Goal: Task Accomplishment & Management: Manage account settings

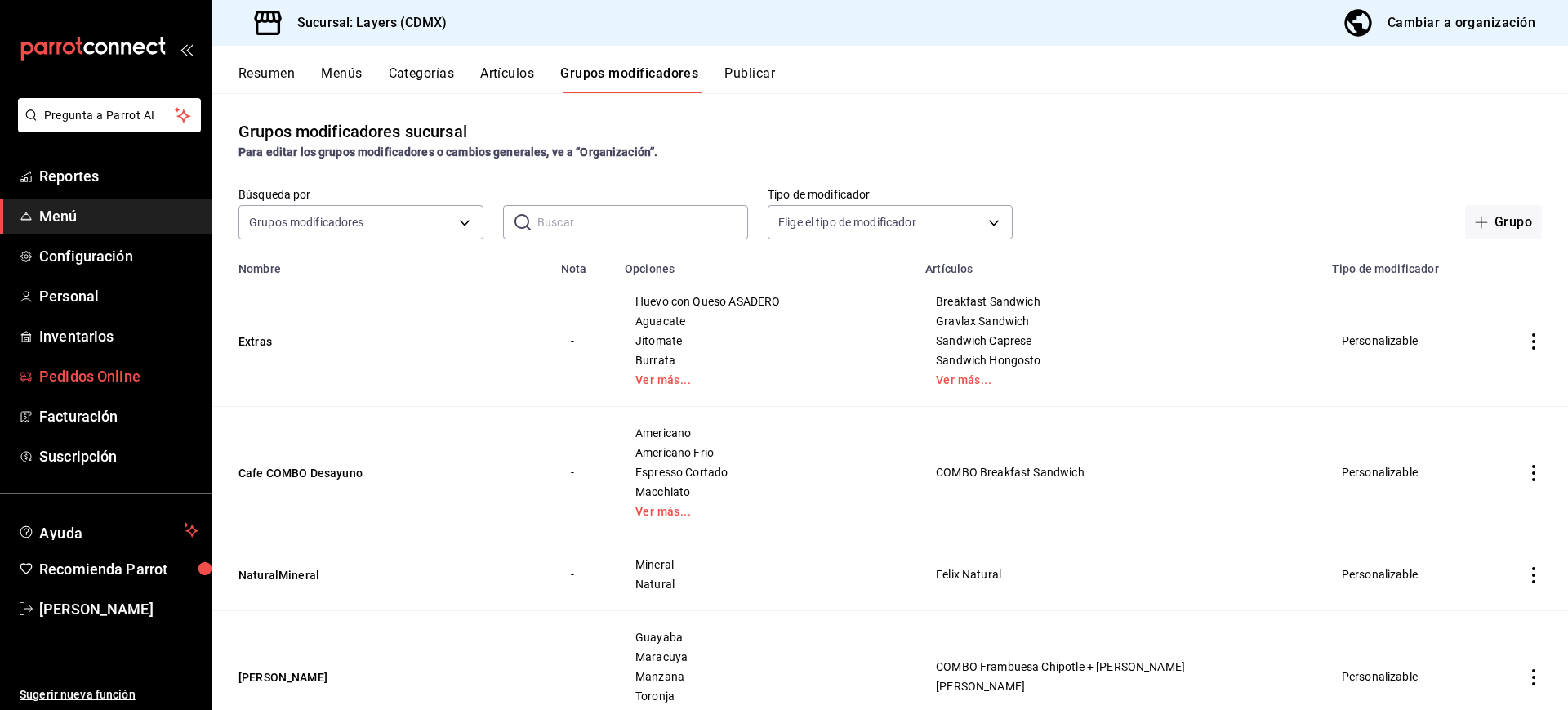
click at [153, 378] on span "Pedidos Online" at bounding box center [118, 376] width 159 height 22
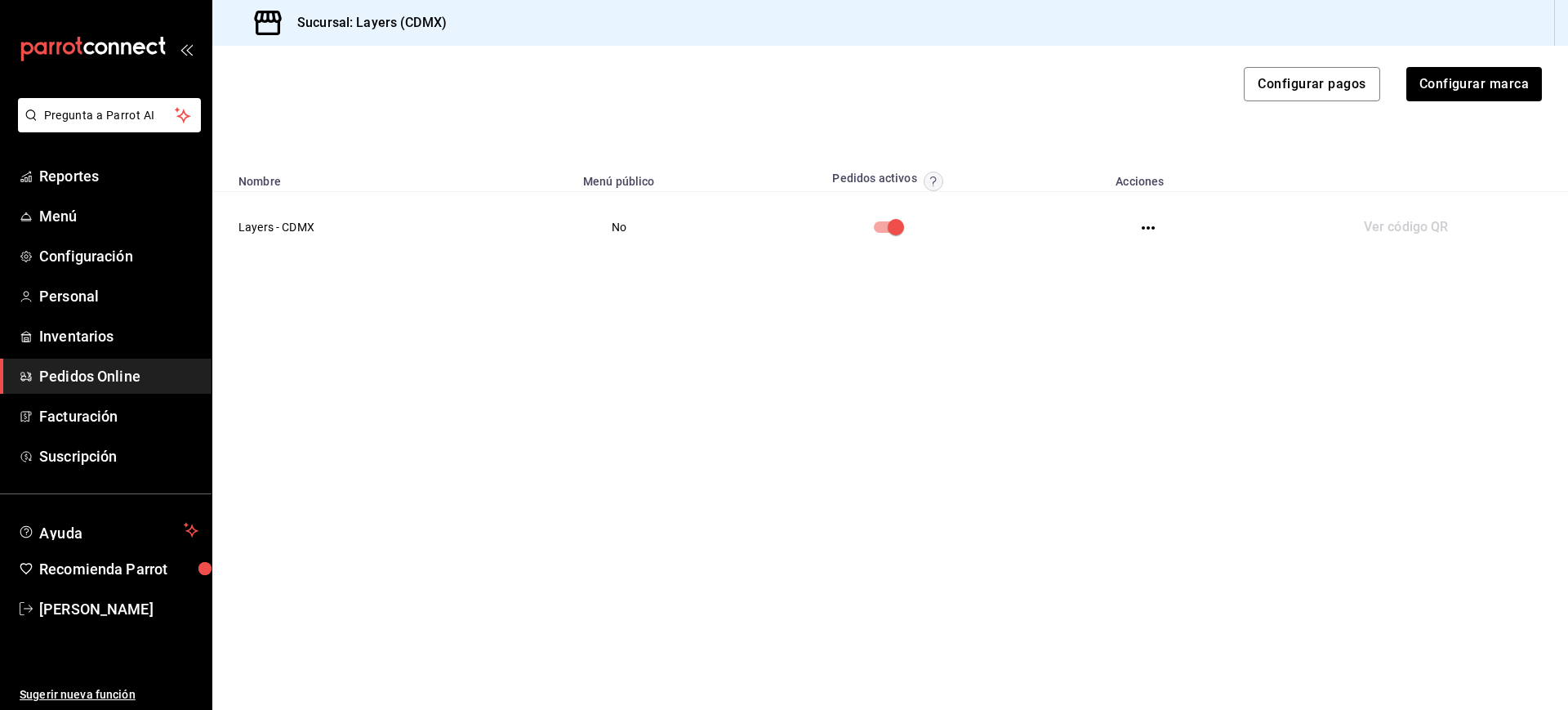
click at [1153, 224] on icon "button" at bounding box center [1148, 228] width 13 height 13
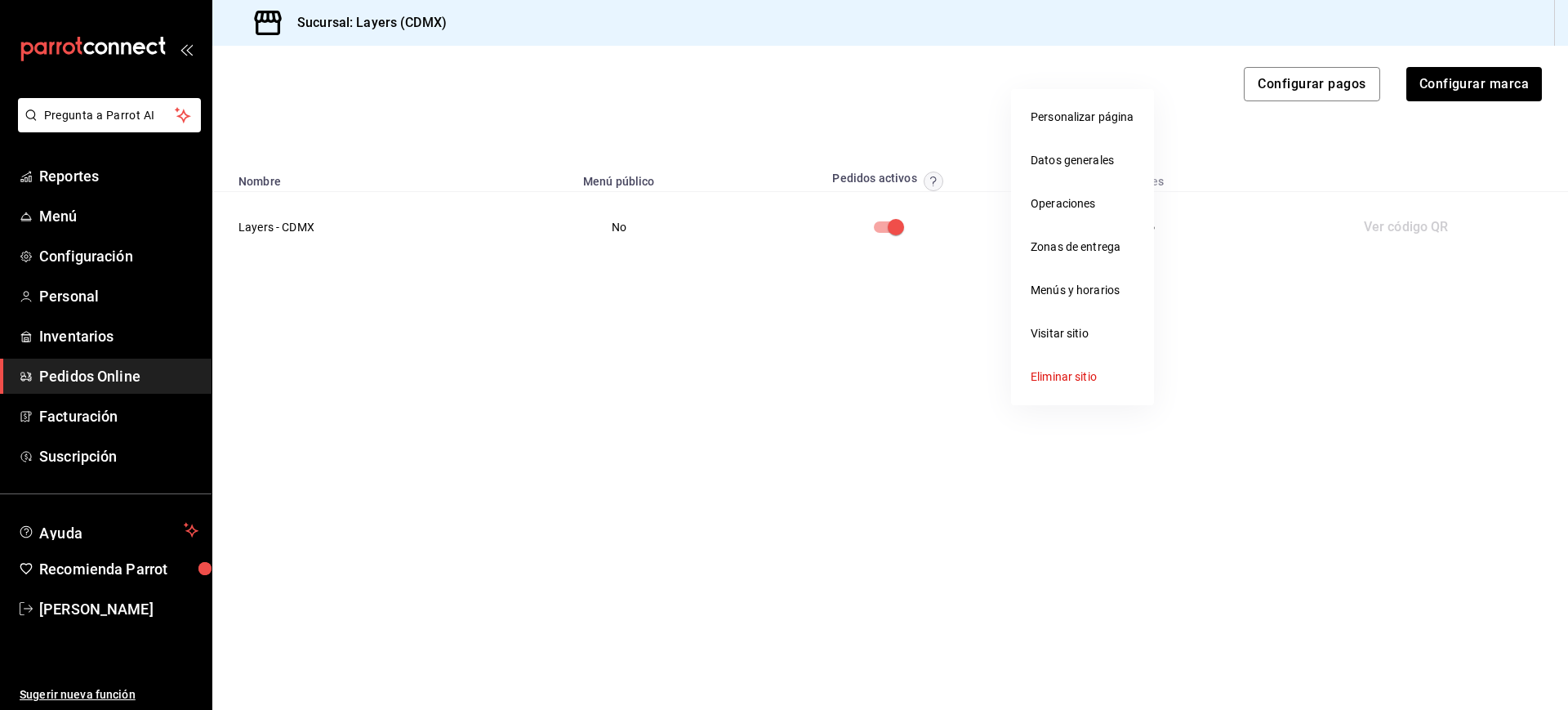
click at [1099, 184] on li "Operaciones" at bounding box center [1082, 204] width 142 height 44
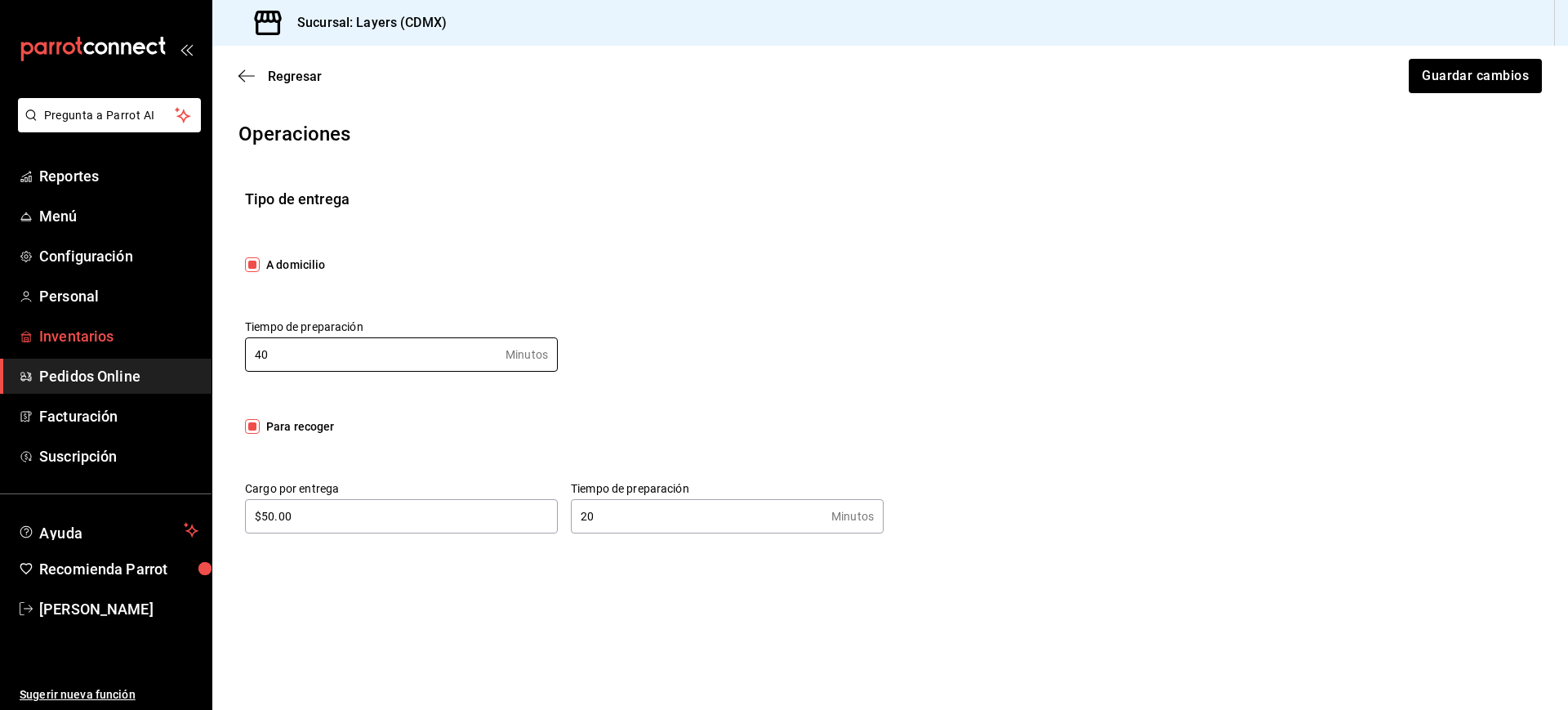
drag, startPoint x: 402, startPoint y: 356, endPoint x: 175, endPoint y: 345, distance: 227.3
click at [175, 345] on div "Pregunta a Parrot AI Reportes Menú Configuración Personal Inventarios Pedidos O…" at bounding box center [784, 355] width 1568 height 710
type input "25"
drag, startPoint x: 348, startPoint y: 513, endPoint x: 187, endPoint y: 519, distance: 161.1
click at [187, 519] on div "Pregunta a Parrot AI Reportes Menú Configuración Personal Inventarios Pedidos O…" at bounding box center [784, 355] width 1568 height 710
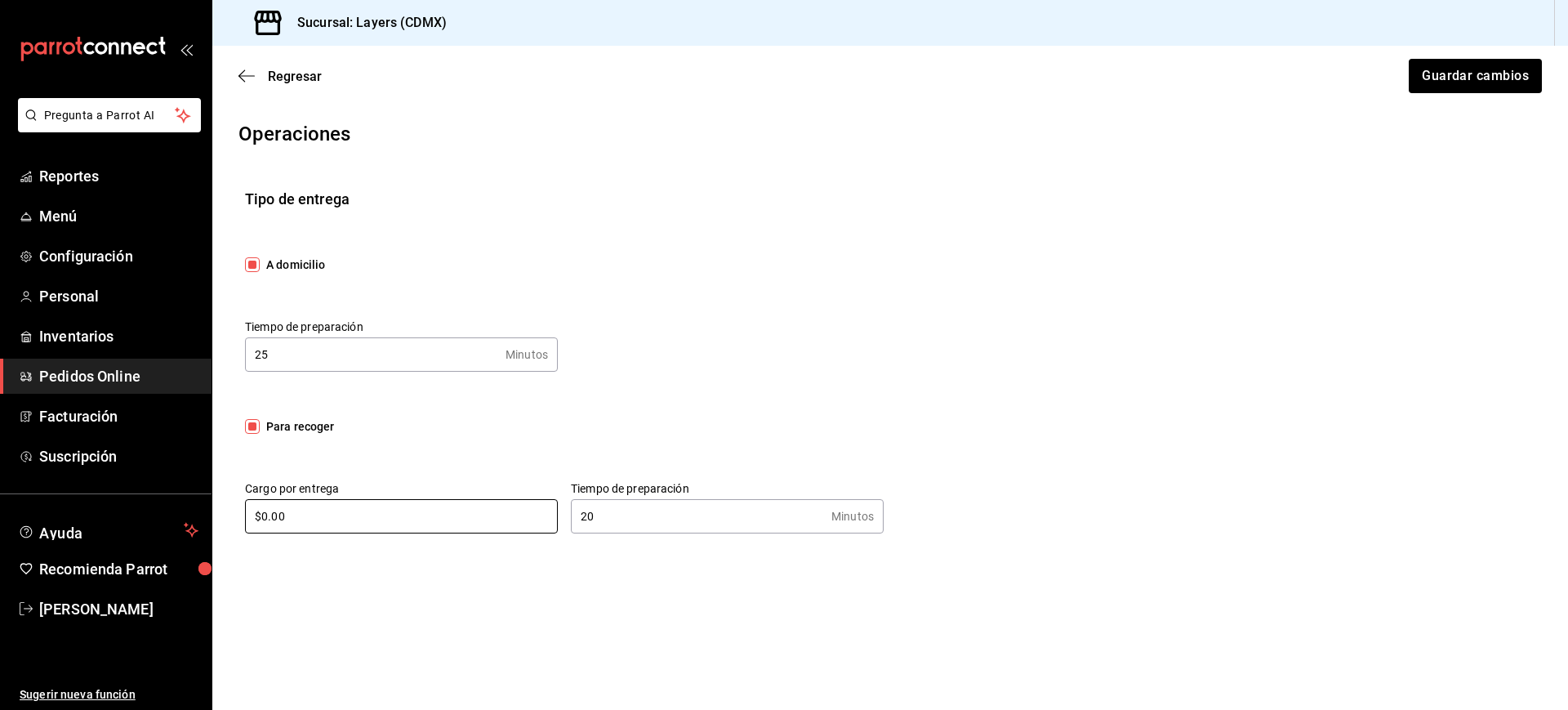
type input "$0.00"
click at [390, 576] on main "Regresar Guardar cambios Operaciones Tipo de entrega A domicilio Tiempo de prep…" at bounding box center [890, 378] width 1355 height 665
click at [589, 526] on input "20" at bounding box center [697, 516] width 254 height 33
drag, startPoint x: 616, startPoint y: 526, endPoint x: 578, endPoint y: 524, distance: 38.1
click at [578, 524] on input "20" at bounding box center [697, 516] width 254 height 33
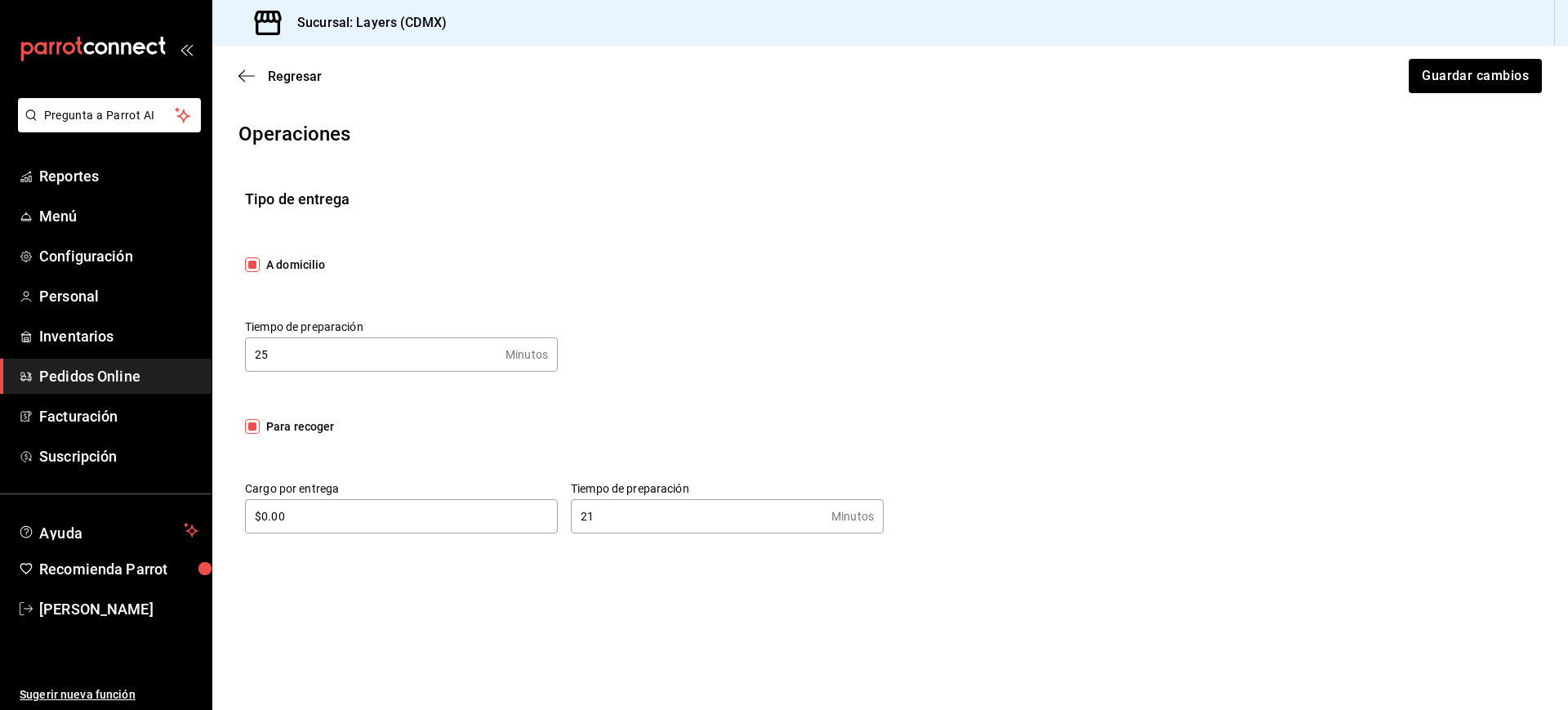
type input "2"
type input "15"
click at [1442, 78] on button "Guardar cambios" at bounding box center [1474, 76] width 134 height 35
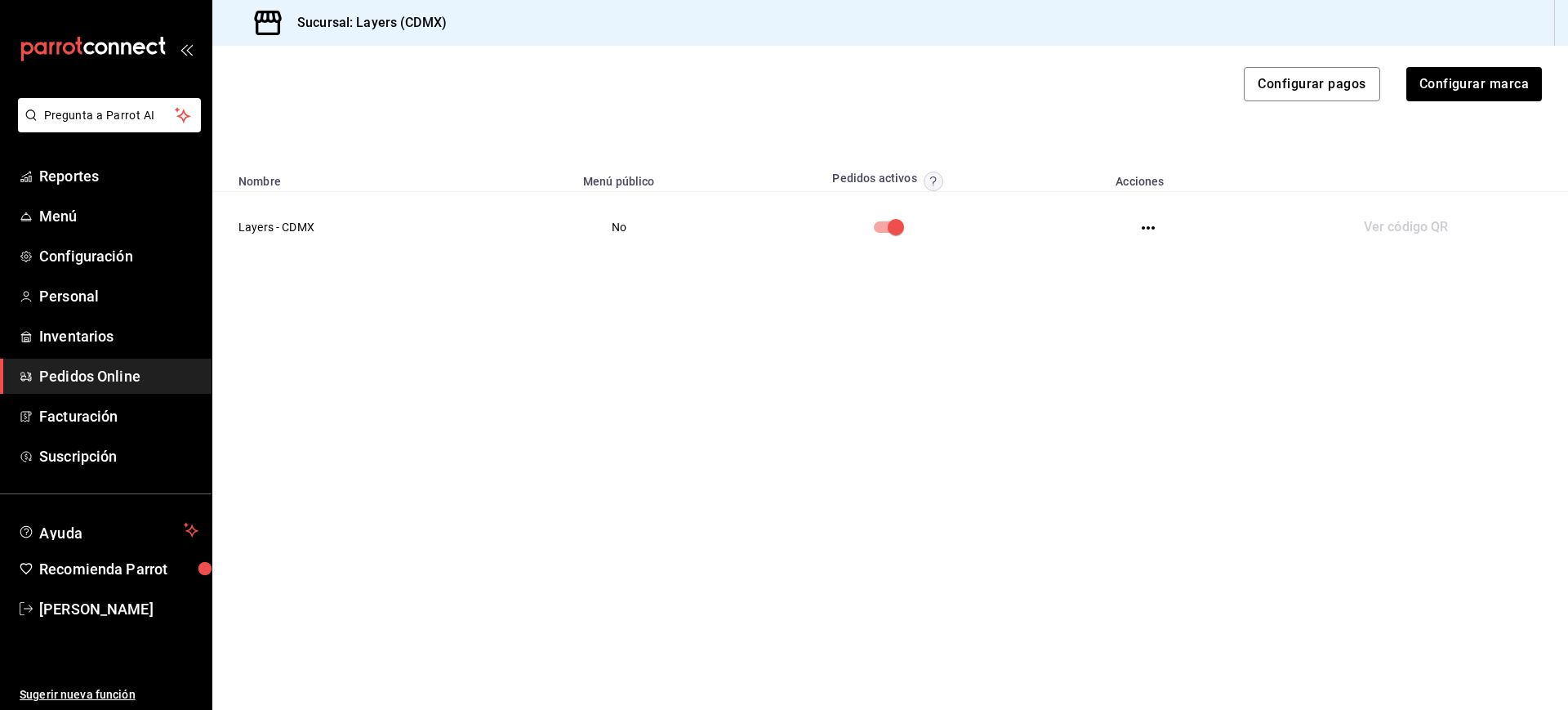
click at [1142, 235] on td at bounding box center [1149, 228] width 205 height 71
click at [1150, 223] on icon "button" at bounding box center [1148, 228] width 13 height 13
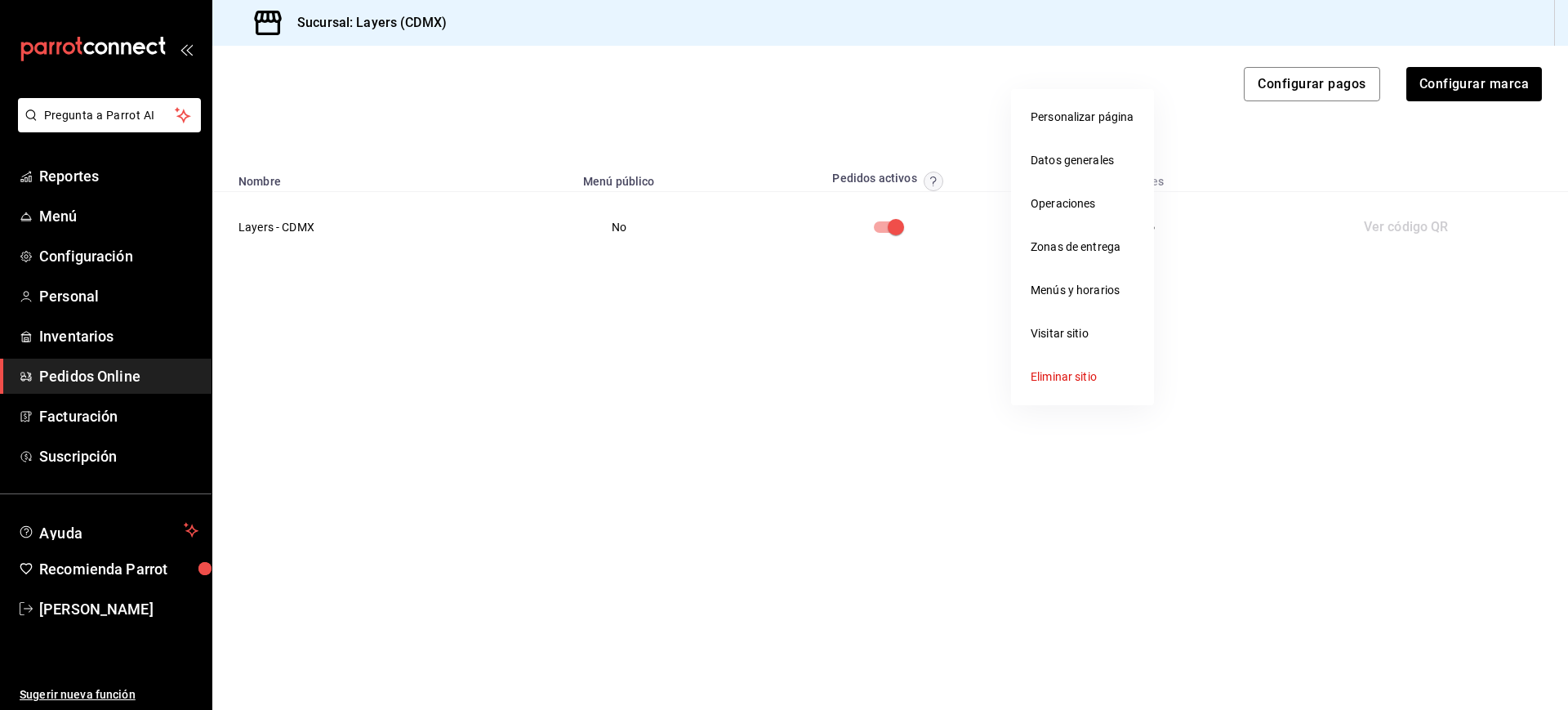
click at [1118, 293] on li "Menús y horarios" at bounding box center [1082, 290] width 142 height 44
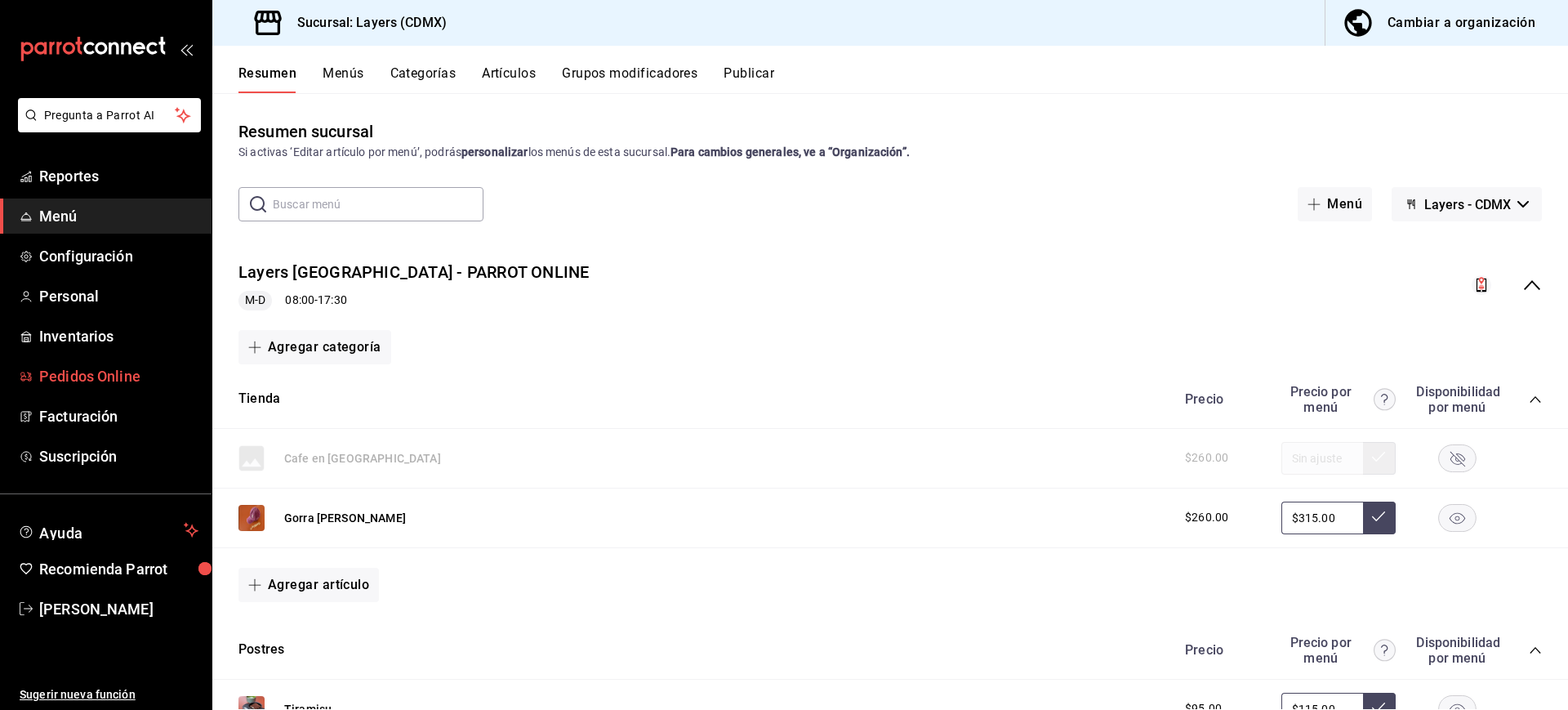
click at [113, 375] on span "Pedidos Online" at bounding box center [118, 376] width 159 height 22
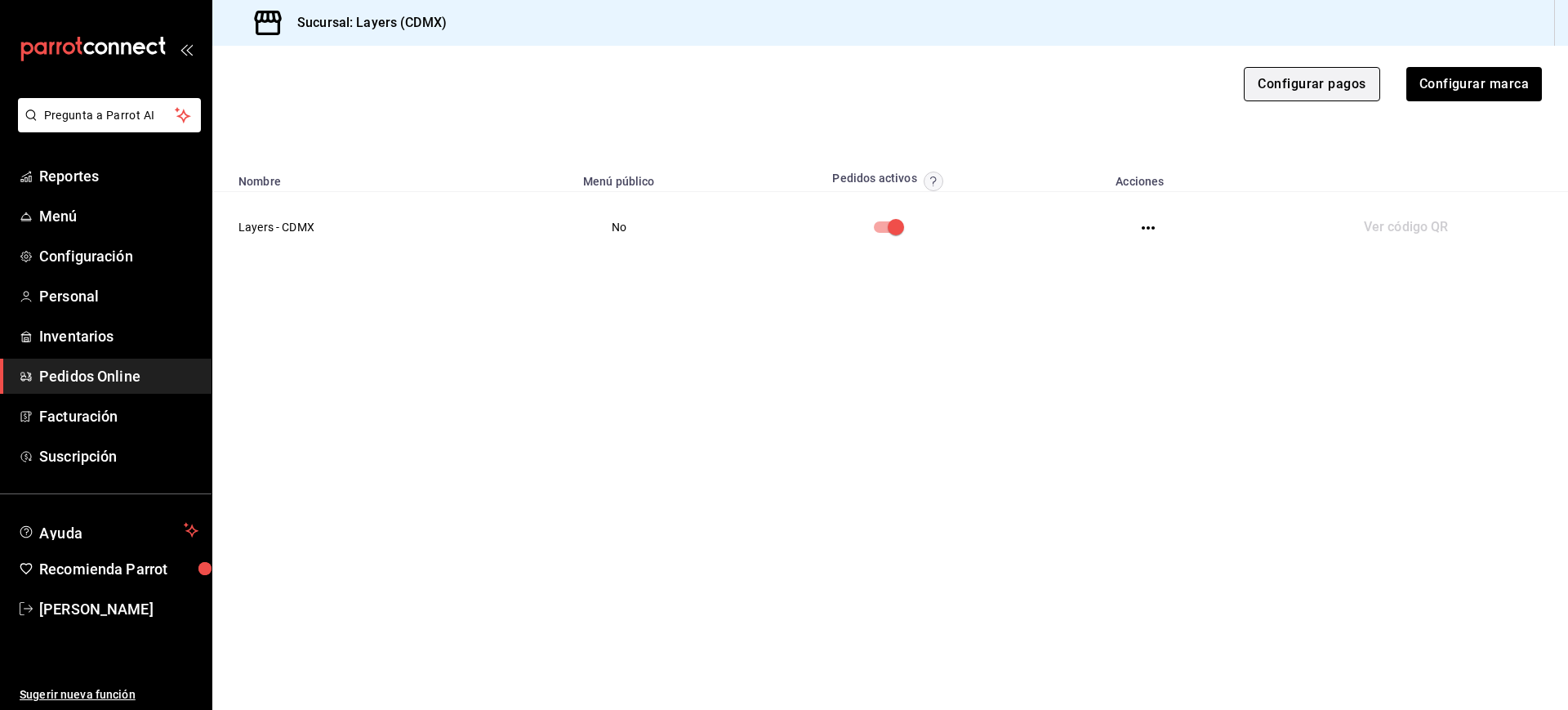
click at [1287, 78] on button "Configurar pagos" at bounding box center [1312, 84] width 135 height 35
